Goal: Task Accomplishment & Management: Manage account settings

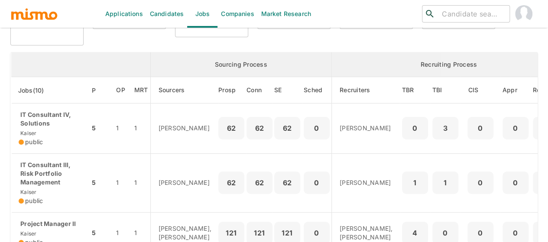
scroll to position [130, 0]
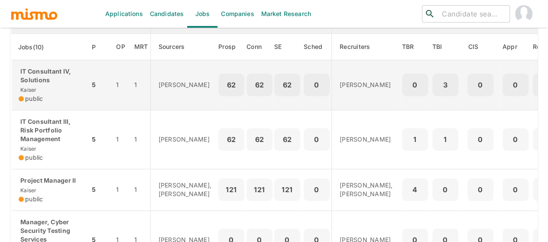
click at [48, 78] on p "IT Consultant IV, Solutions" at bounding box center [51, 75] width 64 height 17
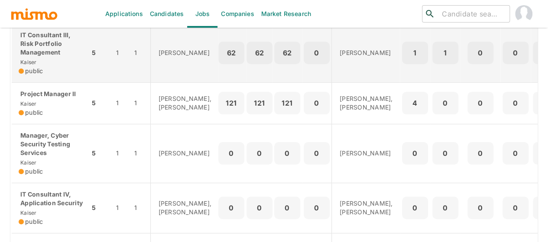
scroll to position [260, 0]
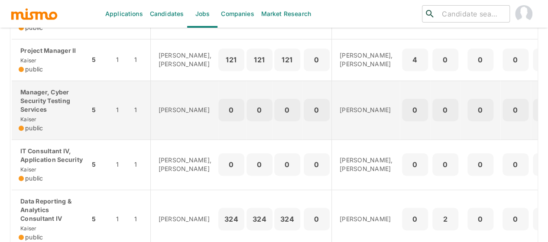
click at [60, 122] on div "Manager, Cyber Security Testing Services Kaiser public" at bounding box center [51, 110] width 64 height 45
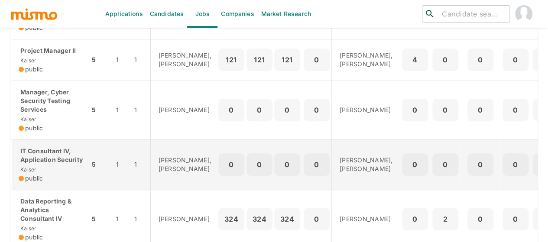
click at [45, 164] on p "IT Consultant IV, Application Security" at bounding box center [51, 155] width 64 height 17
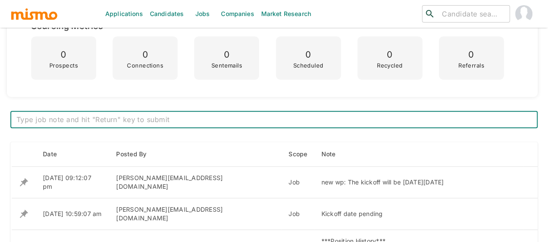
scroll to position [268, 0]
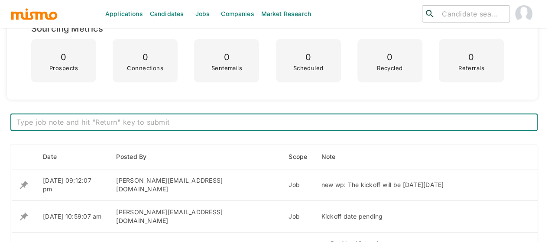
click at [102, 118] on textarea at bounding box center [273, 122] width 515 height 10
type textarea "3. Loremips d sitametconsect ad ELi Seddo eiu TEm in utl etdolorema aliquae adm…"
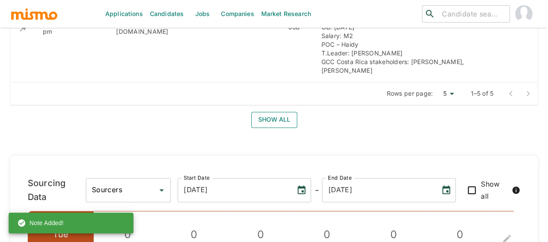
click at [269, 112] on button "Show all" at bounding box center [274, 120] width 46 height 16
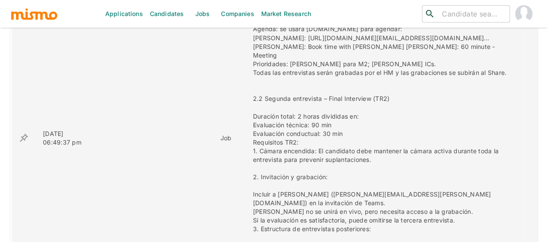
scroll to position [715, 0]
click at [23, 132] on icon "enhanced table" at bounding box center [24, 136] width 8 height 8
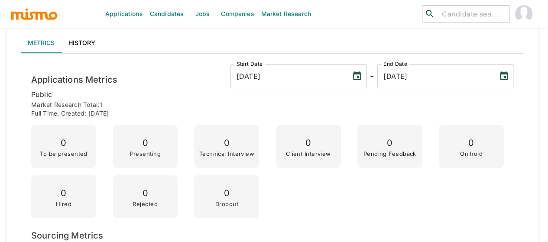
scroll to position [0, 0]
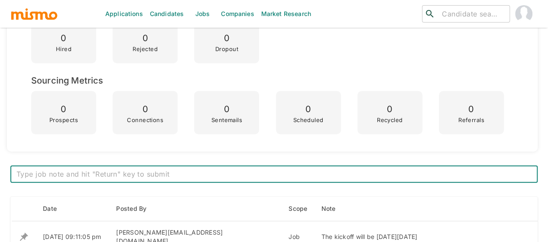
scroll to position [260, 0]
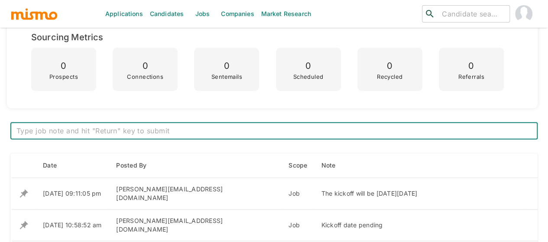
click at [97, 128] on textarea at bounding box center [273, 131] width 515 height 10
type textarea "3. Loremips d sitametconsect ad ELi Seddo eiu TEm in utl etdolorema aliquae adm…"
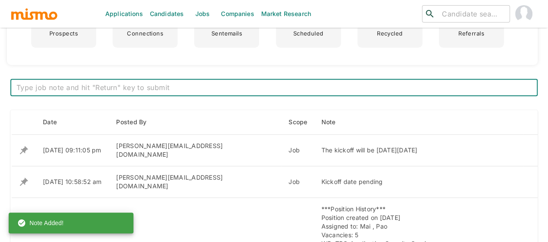
scroll to position [519, 0]
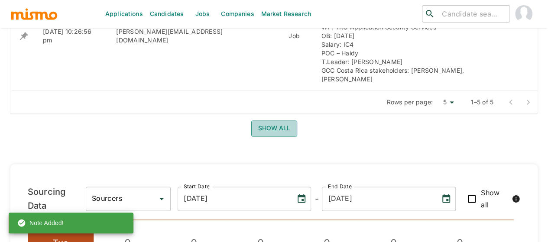
click at [276, 120] on button "Show all" at bounding box center [274, 128] width 46 height 16
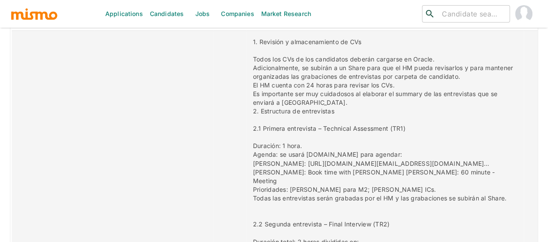
scroll to position [620, 0]
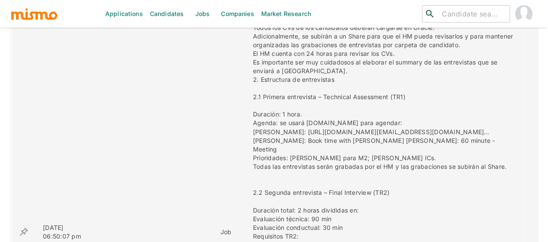
click at [22, 226] on icon "enhanced table" at bounding box center [24, 231] width 10 height 10
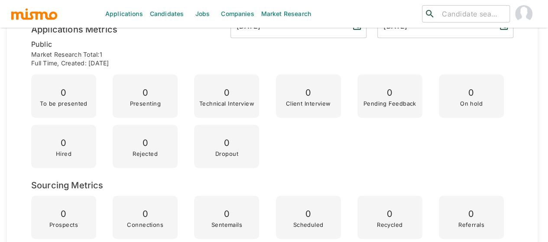
scroll to position [0, 0]
